Goal: Information Seeking & Learning: Learn about a topic

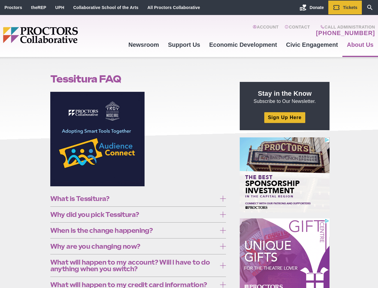
click at [189, 144] on figure at bounding box center [138, 141] width 176 height 99
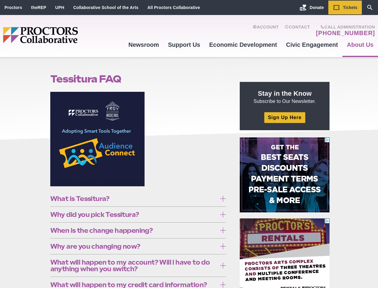
click at [189, 144] on figure at bounding box center [138, 141] width 176 height 99
